Goal: Transaction & Acquisition: Obtain resource

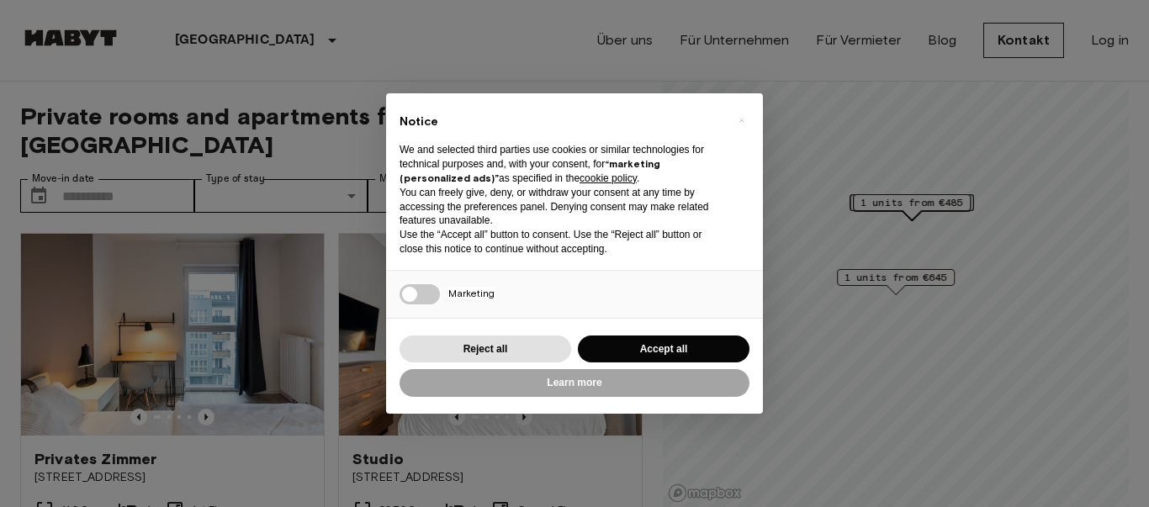
scroll to position [61, 0]
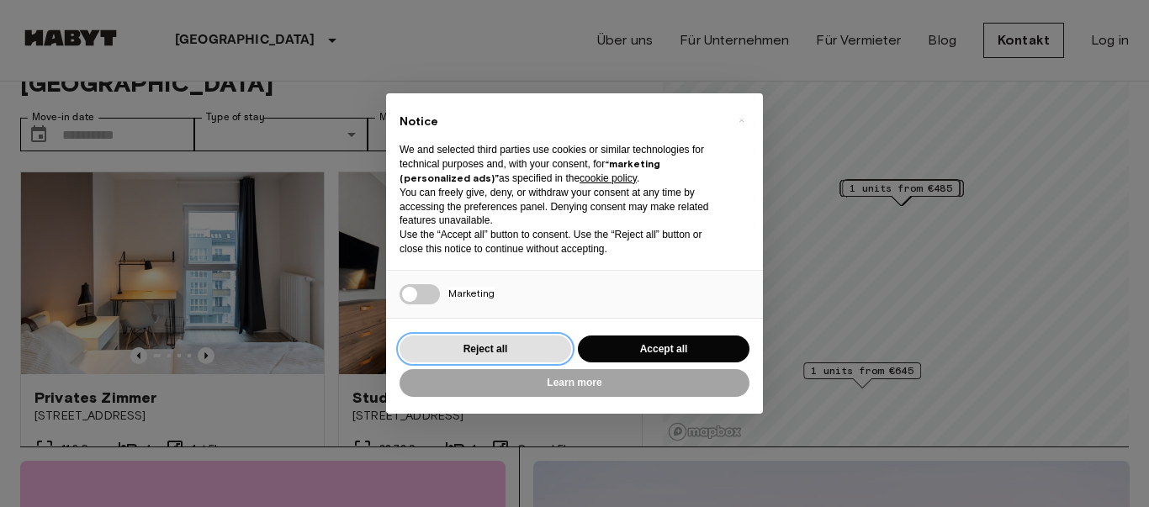
click at [496, 352] on button "Reject all" at bounding box center [485, 350] width 172 height 28
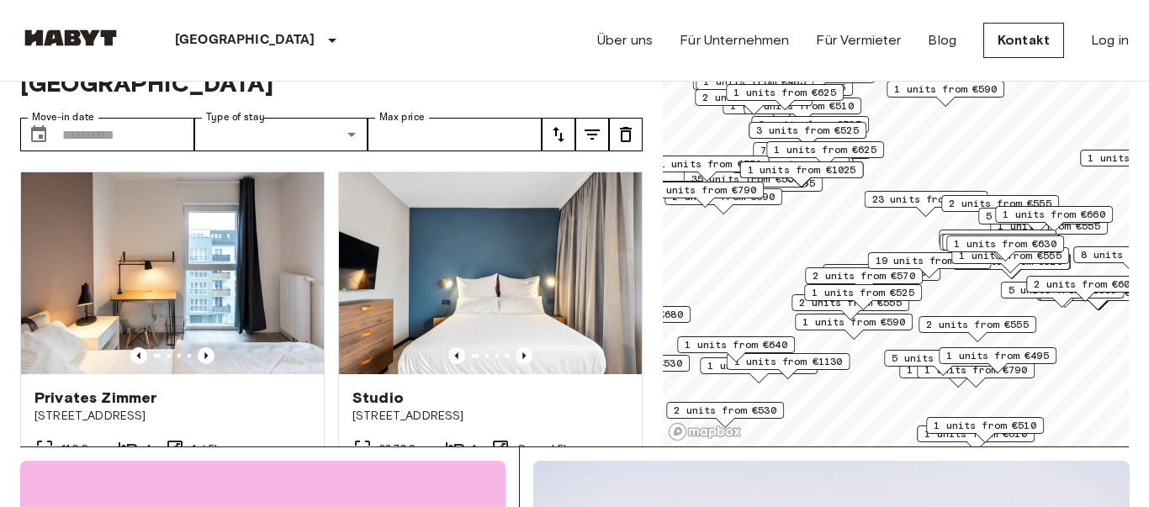
scroll to position [0, 0]
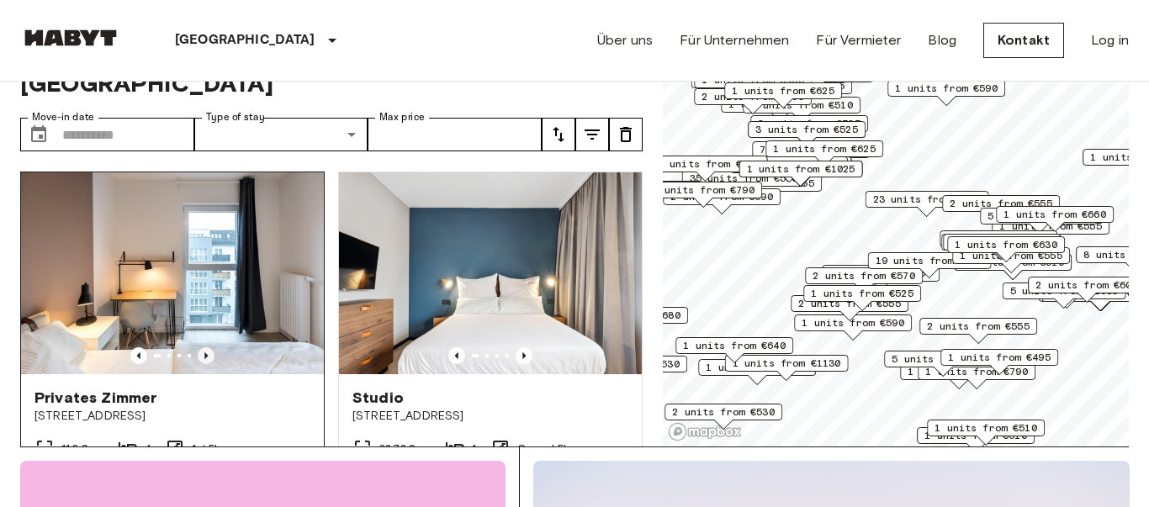
click at [207, 347] on icon "Previous image" at bounding box center [206, 355] width 17 height 17
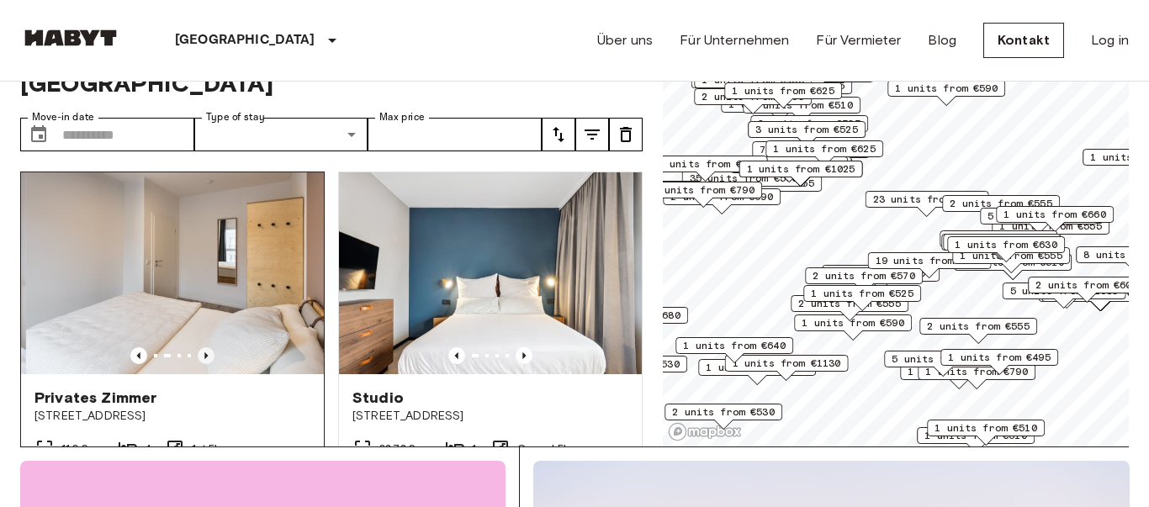
click at [207, 347] on icon "Previous image" at bounding box center [206, 355] width 17 height 17
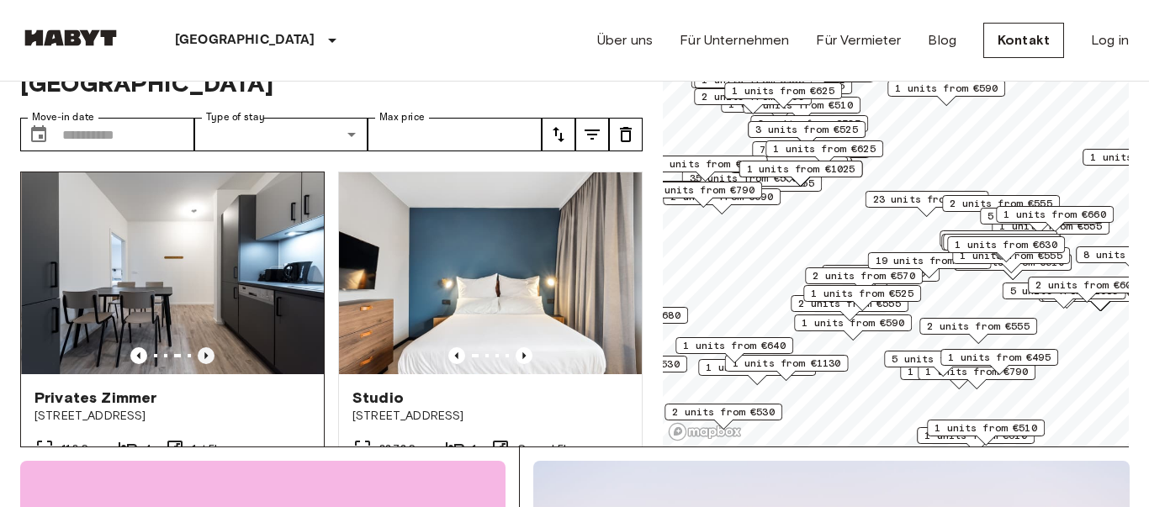
click at [207, 347] on icon "Previous image" at bounding box center [206, 355] width 17 height 17
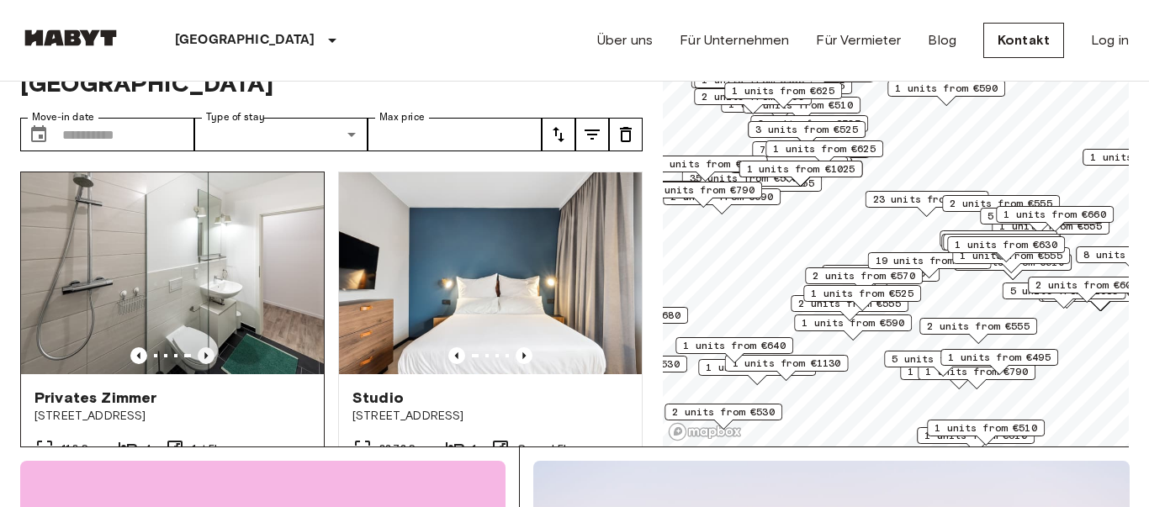
click at [207, 347] on icon "Previous image" at bounding box center [206, 355] width 17 height 17
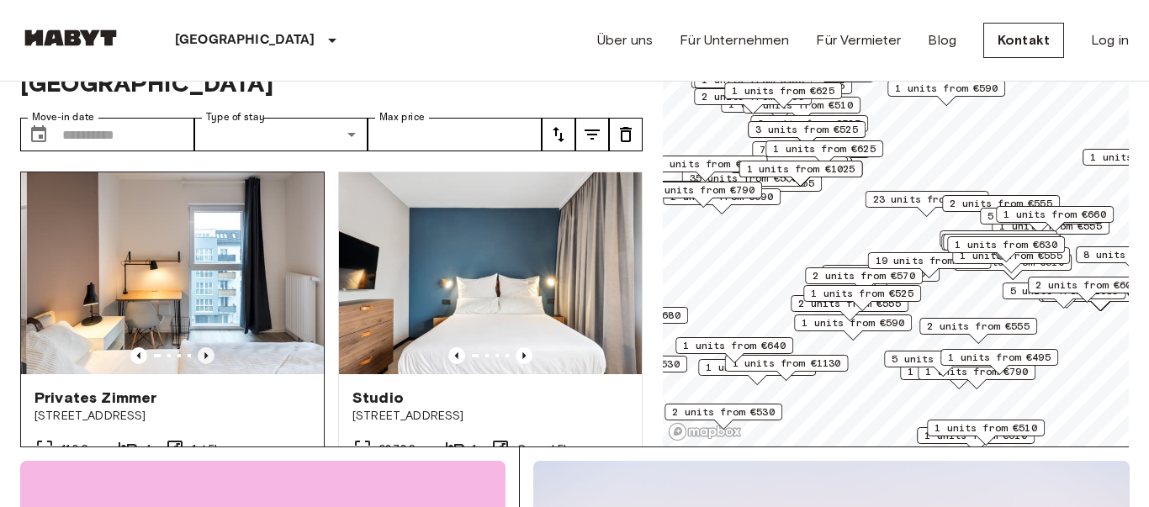
click at [207, 347] on icon "Previous image" at bounding box center [206, 355] width 17 height 17
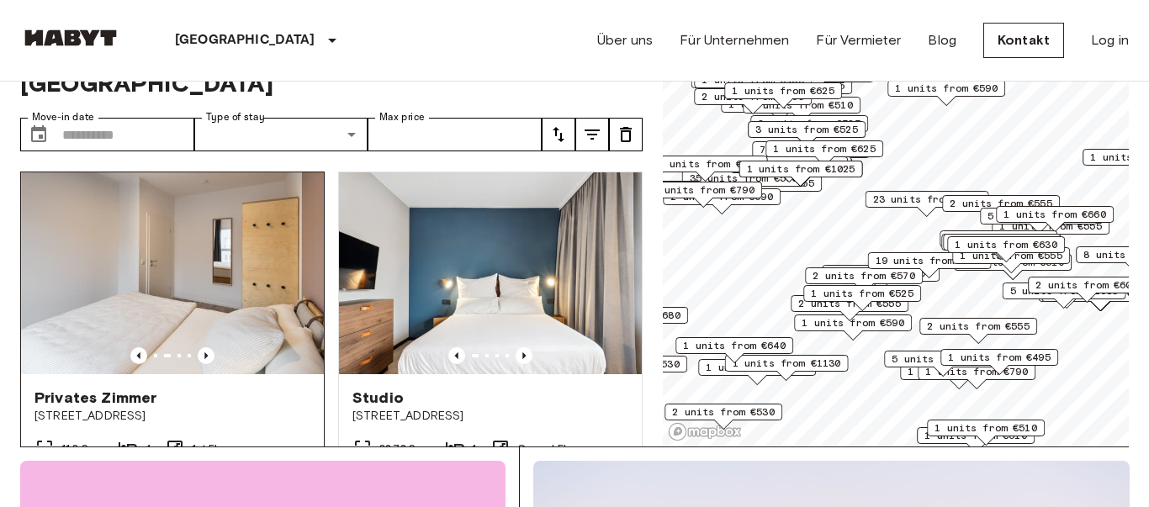
click at [167, 239] on img at bounding box center [172, 273] width 303 height 202
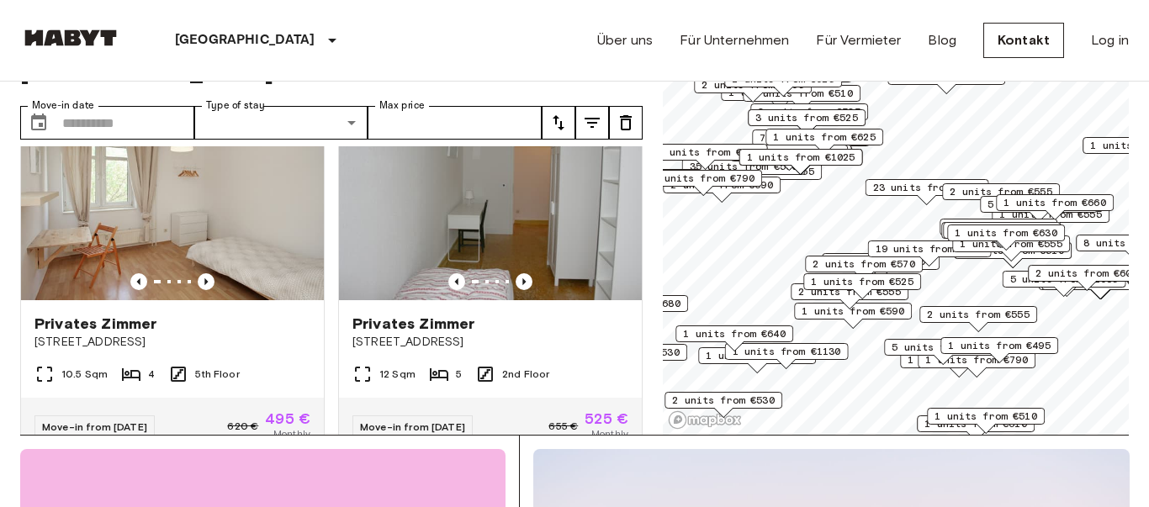
scroll to position [7130, 0]
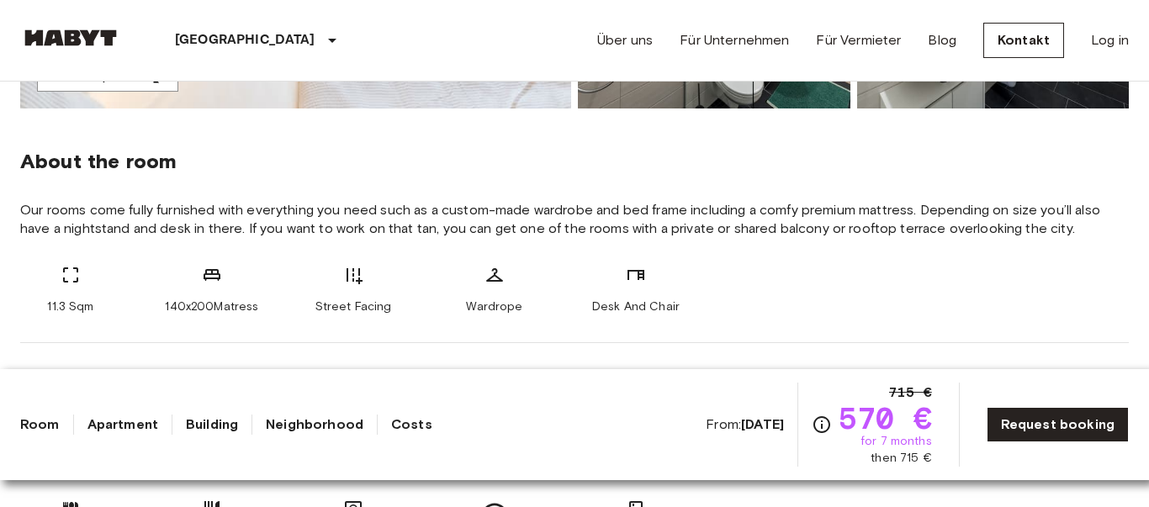
scroll to position [677, 0]
